Goal: Register for event/course

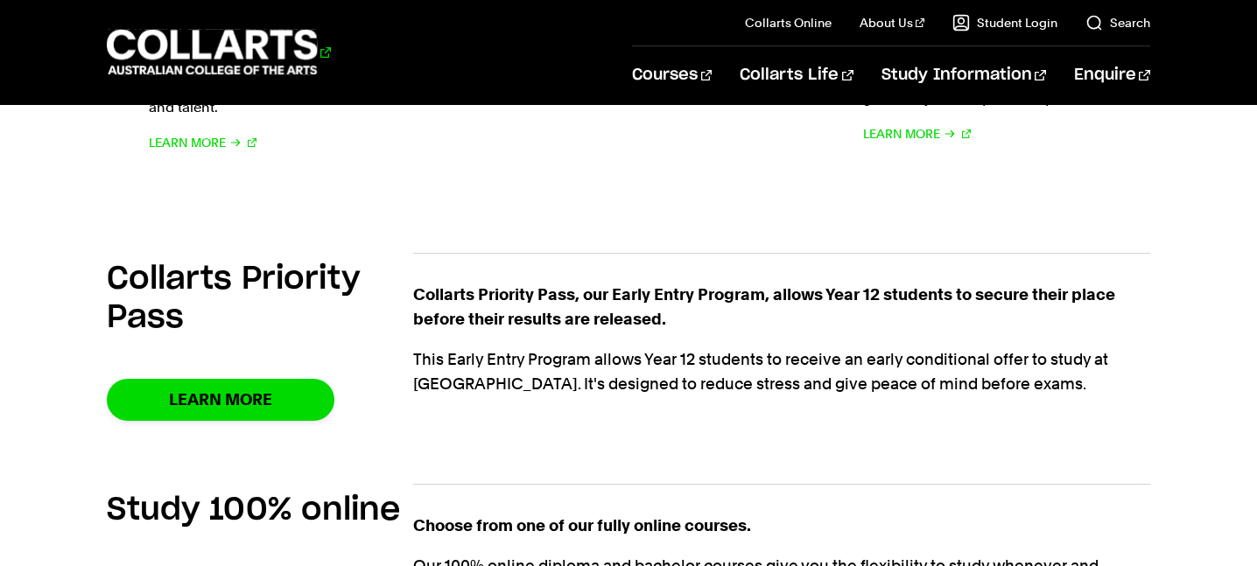
scroll to position [1086, 0]
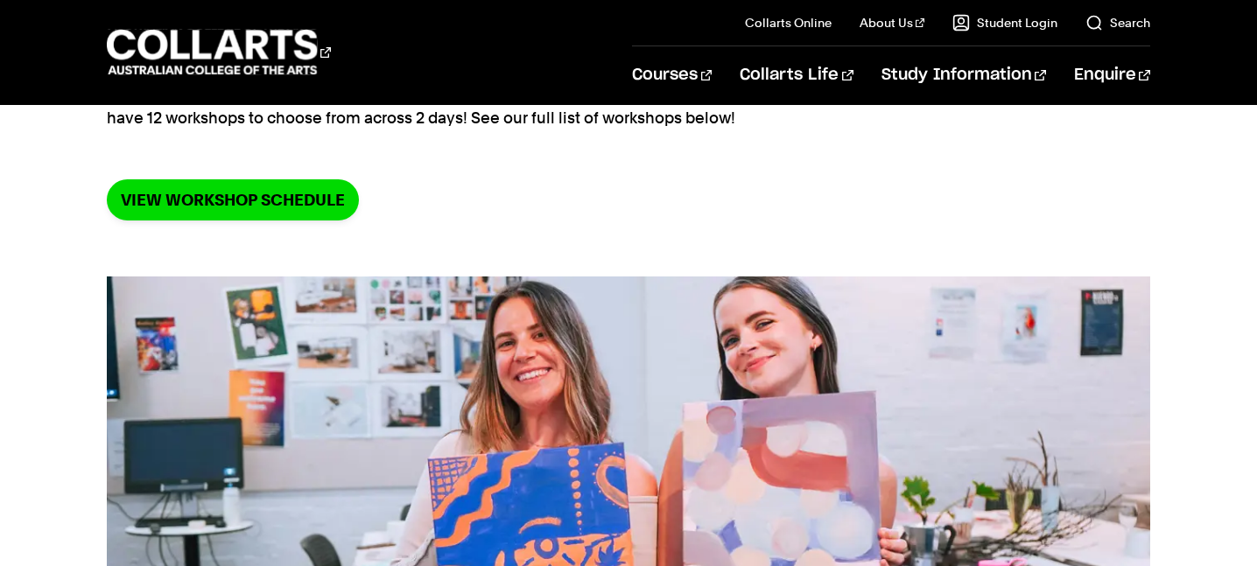
scroll to position [361, 0]
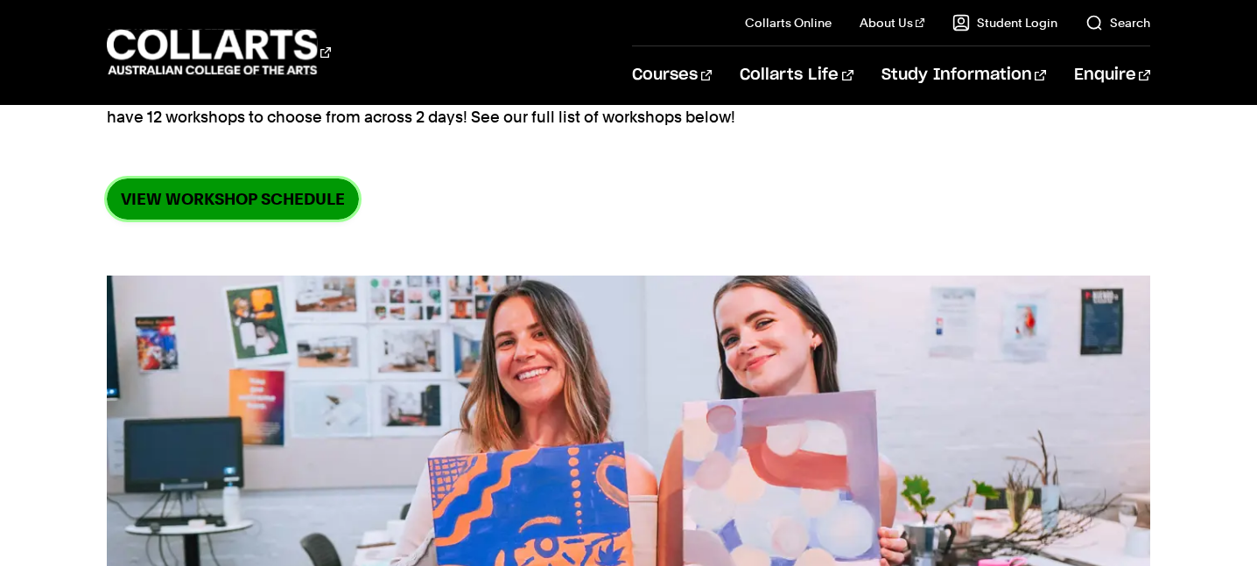
click at [253, 188] on link "VIEW WORKSHOP SCHEDULE" at bounding box center [233, 199] width 252 height 41
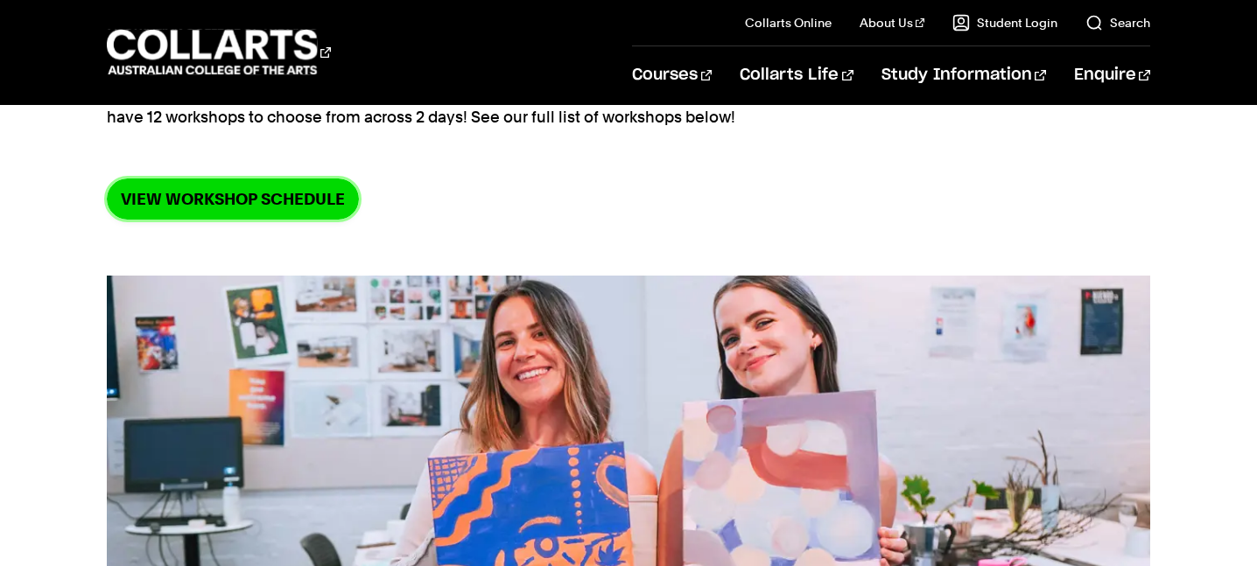
scroll to position [0, 0]
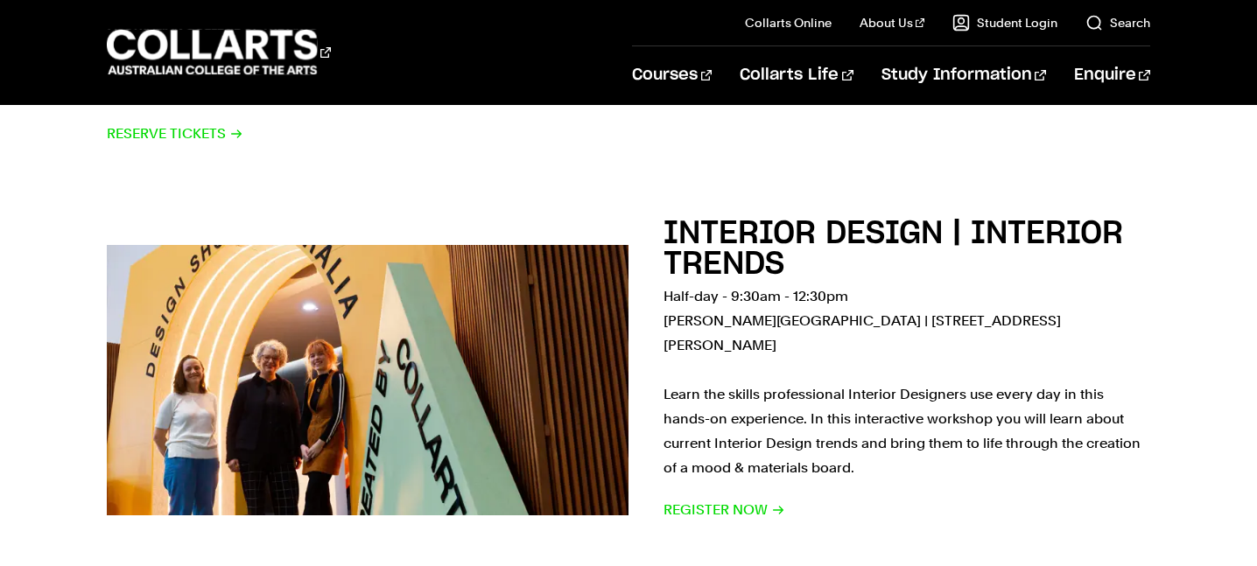
scroll to position [2649, 0]
